Goal: Navigation & Orientation: Find specific page/section

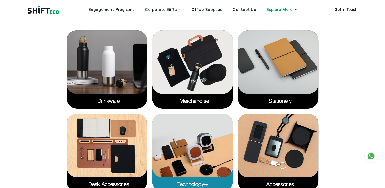
scroll to position [830, 0]
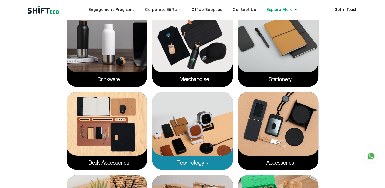
click at [176, 123] on img at bounding box center [192, 124] width 81 height 64
click at [192, 131] on img at bounding box center [192, 124] width 81 height 64
click at [192, 168] on p "Technology" at bounding box center [192, 162] width 81 height 14
drag, startPoint x: 192, startPoint y: 168, endPoint x: 187, endPoint y: 163, distance: 7.0
click at [187, 163] on link "Technology" at bounding box center [192, 163] width 31 height 6
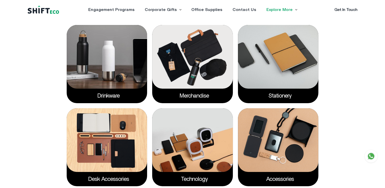
scroll to position [814, 0]
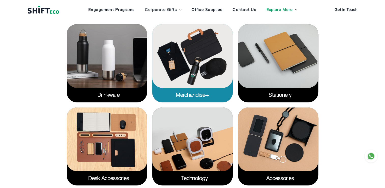
click at [209, 95] on icon at bounding box center [207, 95] width 4 height 3
